Goal: Information Seeking & Learning: Learn about a topic

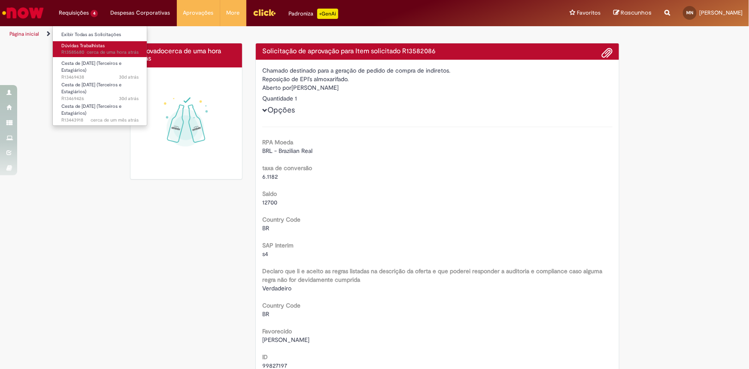
click at [81, 47] on span "Dúvidas Trabalhistas" at bounding box center [82, 46] width 43 height 6
click at [82, 49] on span "cerca de uma hora atrás cerca de uma hora atrás [DATE] 12:07:32 R13585680" at bounding box center [99, 52] width 77 height 7
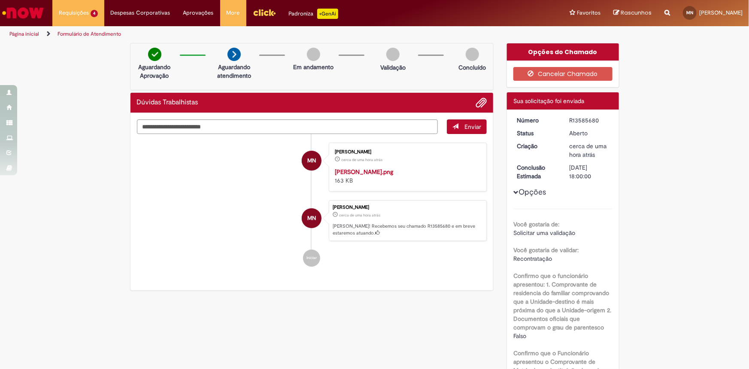
click at [24, 16] on img "Ir para a Homepage" at bounding box center [23, 12] width 44 height 17
